Goal: Information Seeking & Learning: Learn about a topic

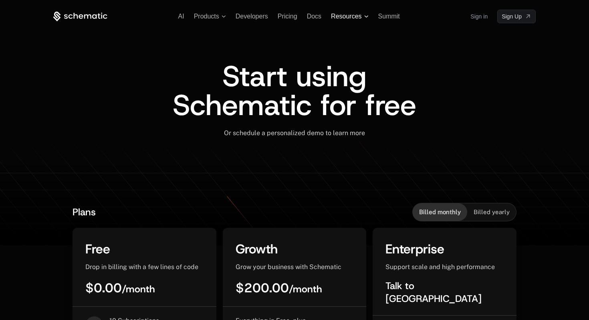
click at [355, 18] on span "Resources" at bounding box center [346, 16] width 30 height 7
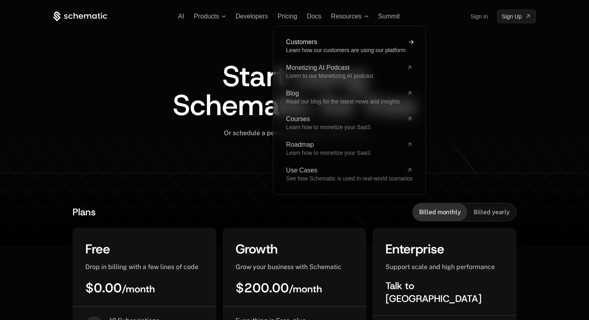
click at [327, 45] on span "Customers" at bounding box center [344, 42] width 117 height 6
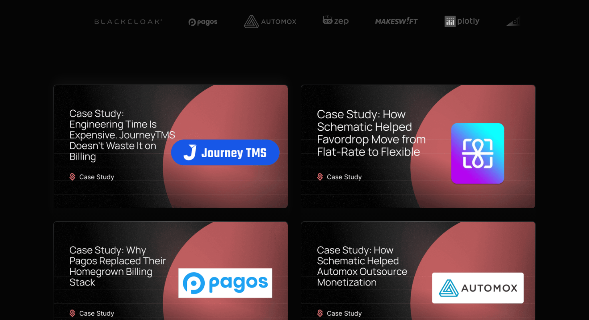
scroll to position [127, 0]
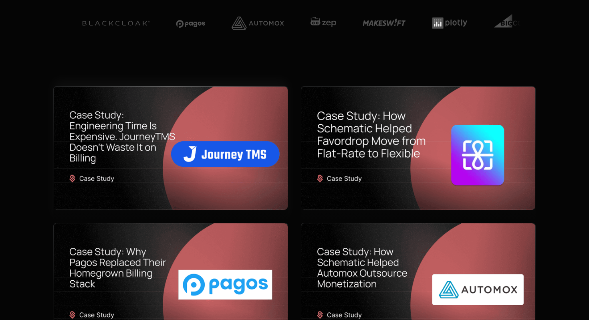
click at [105, 141] on img at bounding box center [171, 148] width 234 height 123
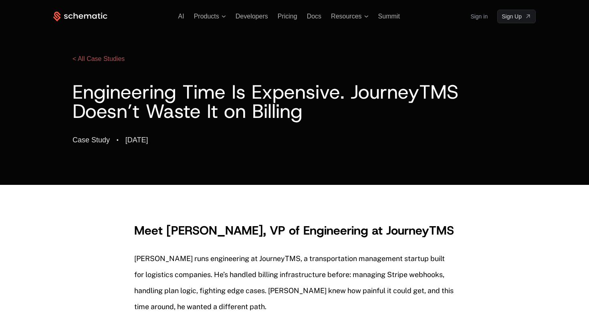
click at [89, 59] on link "< All Case Studies" at bounding box center [99, 58] width 52 height 7
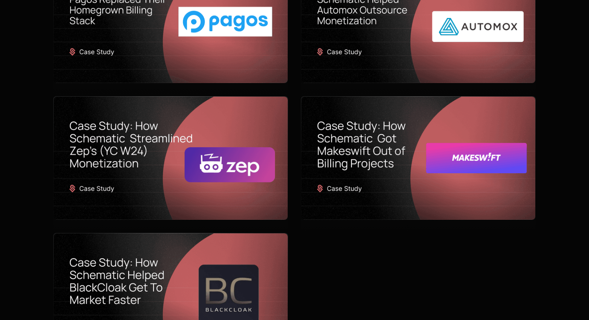
scroll to position [391, 0]
click at [97, 148] on img at bounding box center [171, 157] width 234 height 123
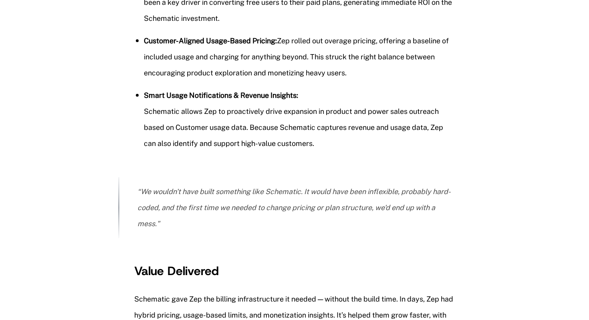
scroll to position [1898, 0]
